Goal: Transaction & Acquisition: Purchase product/service

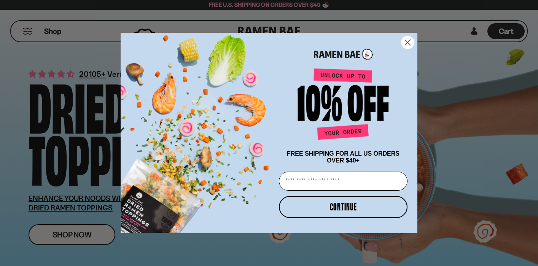
click at [407, 38] on circle "Close dialog" at bounding box center [408, 42] width 13 height 13
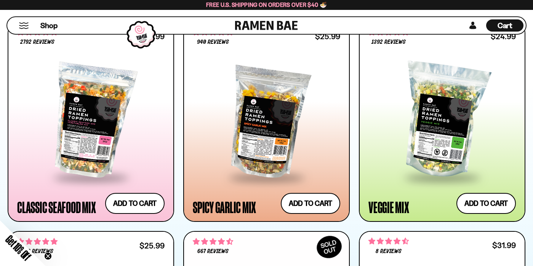
scroll to position [435, 0]
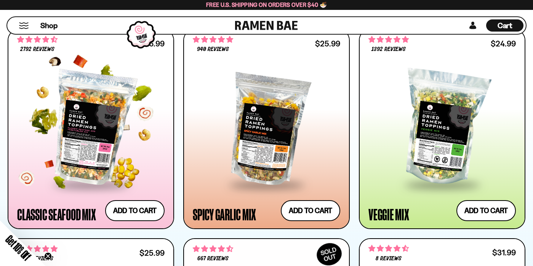
click at [131, 149] on div at bounding box center [90, 128] width 147 height 112
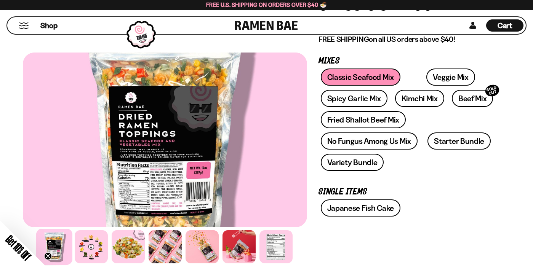
scroll to position [99, 0]
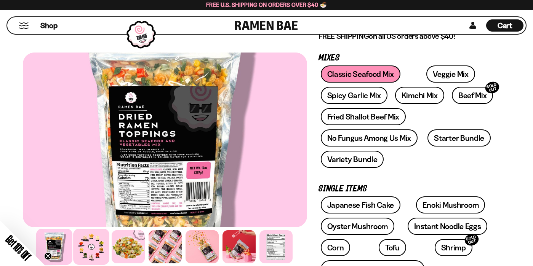
click at [97, 254] on div at bounding box center [91, 247] width 36 height 36
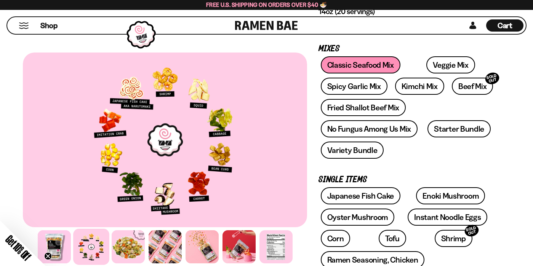
scroll to position [107, 0]
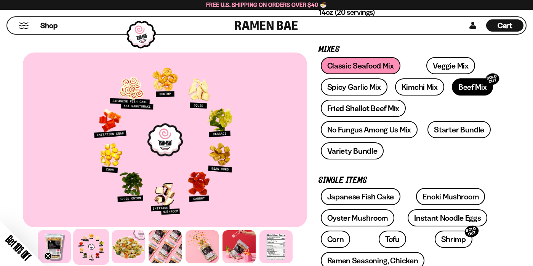
click at [453, 88] on link "Beef Mix SOLD OUT" at bounding box center [471, 86] width 41 height 17
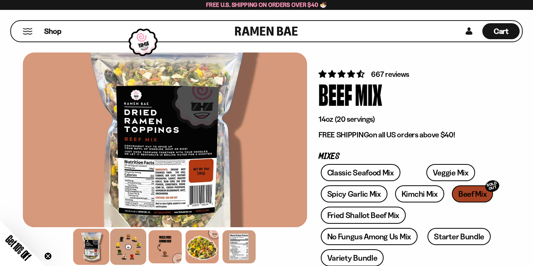
click at [133, 247] on div at bounding box center [128, 247] width 36 height 36
